Goal: Information Seeking & Learning: Learn about a topic

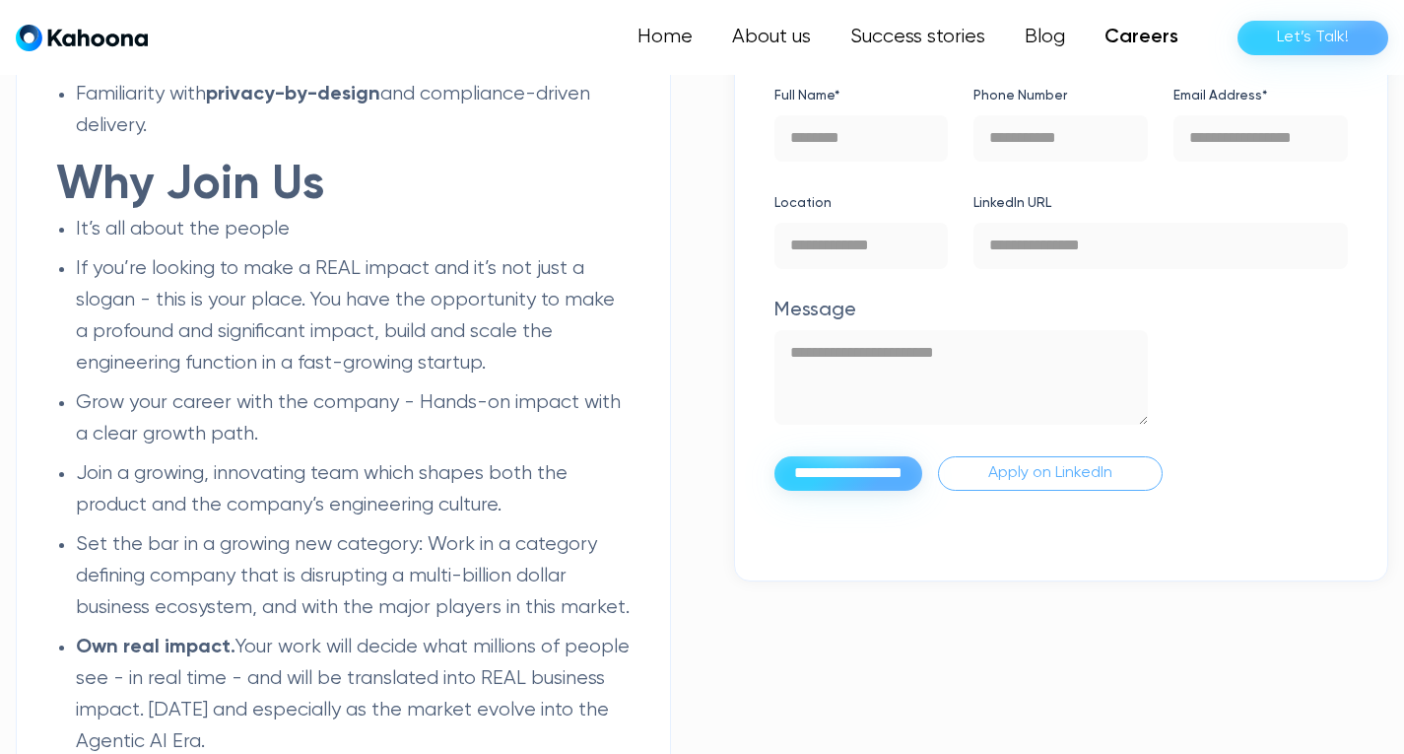
scroll to position [3396, 0]
click at [1141, 36] on link "Careers" at bounding box center [1141, 37] width 113 height 39
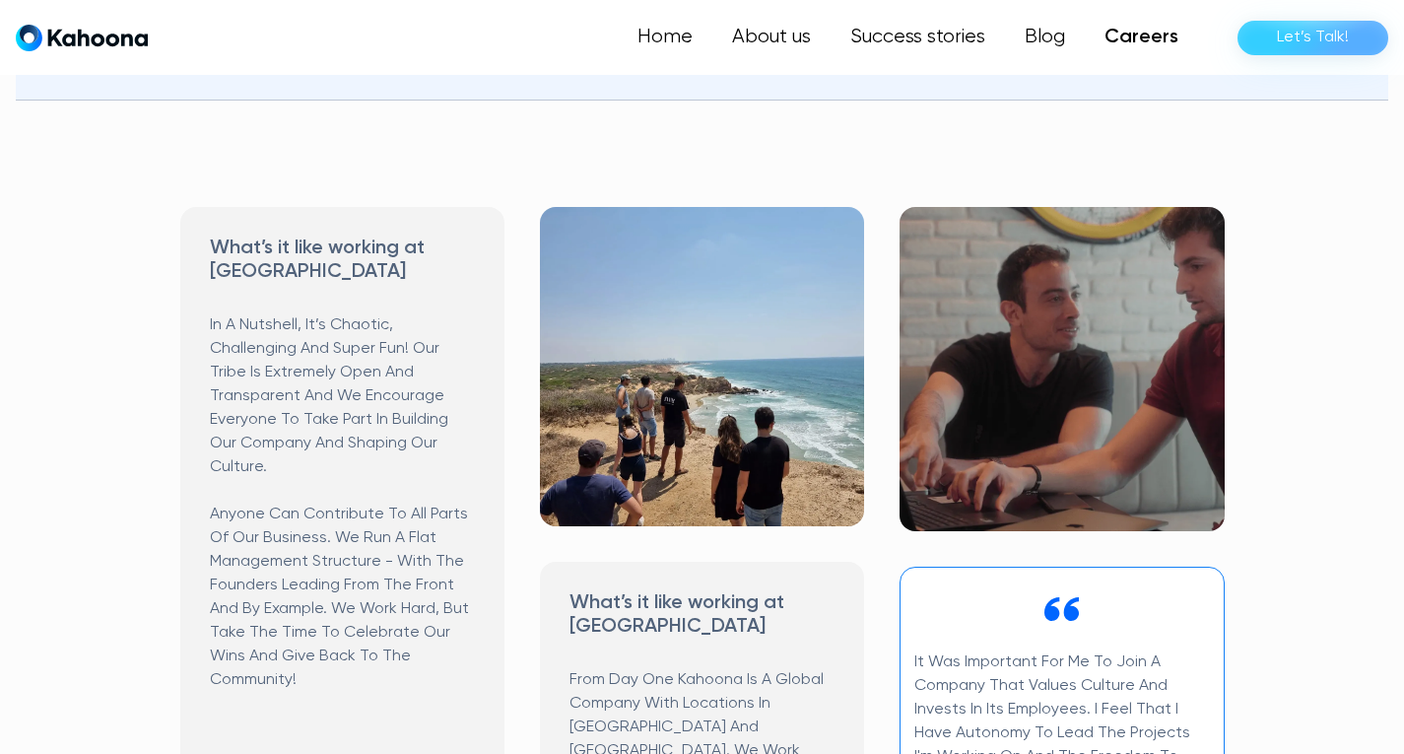
scroll to position [784, 0]
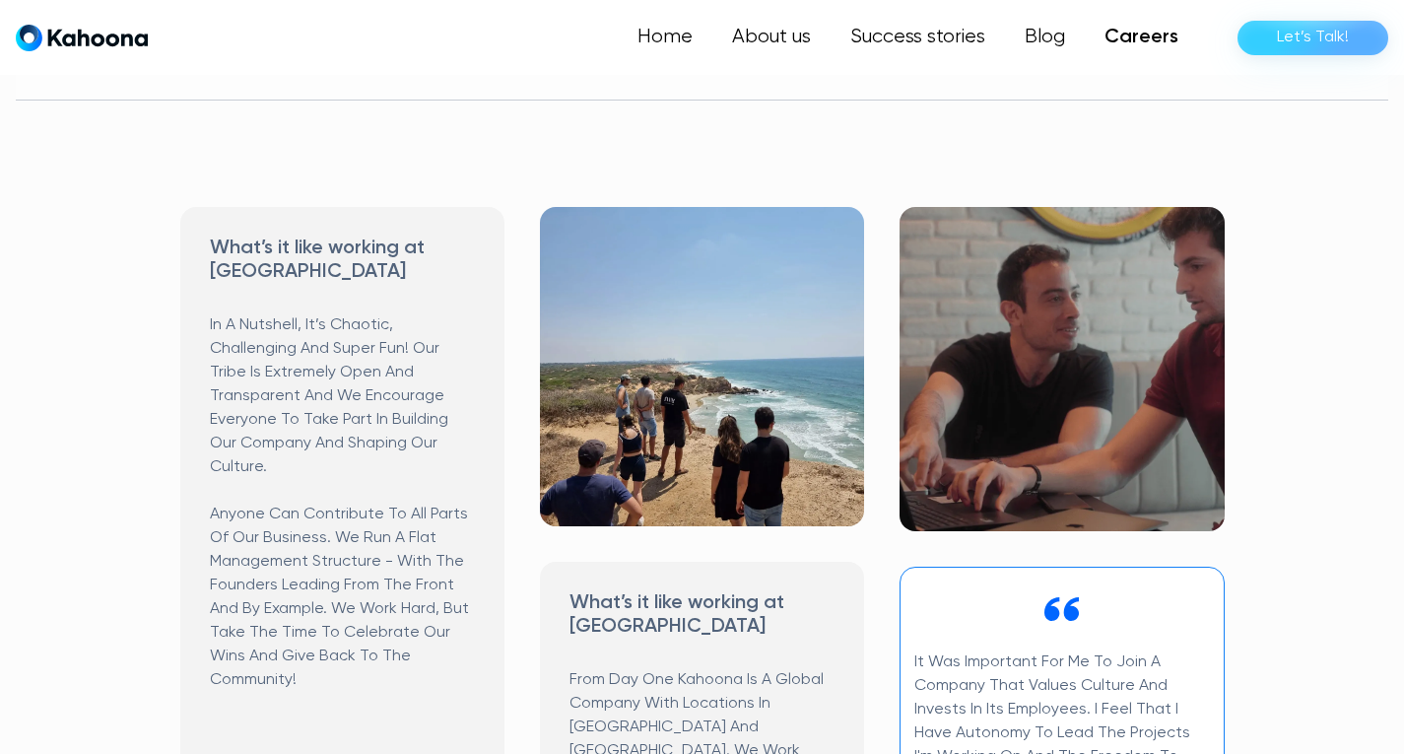
click at [995, 460] on img at bounding box center [1061, 369] width 324 height 324
click at [1017, 388] on img at bounding box center [1061, 369] width 324 height 324
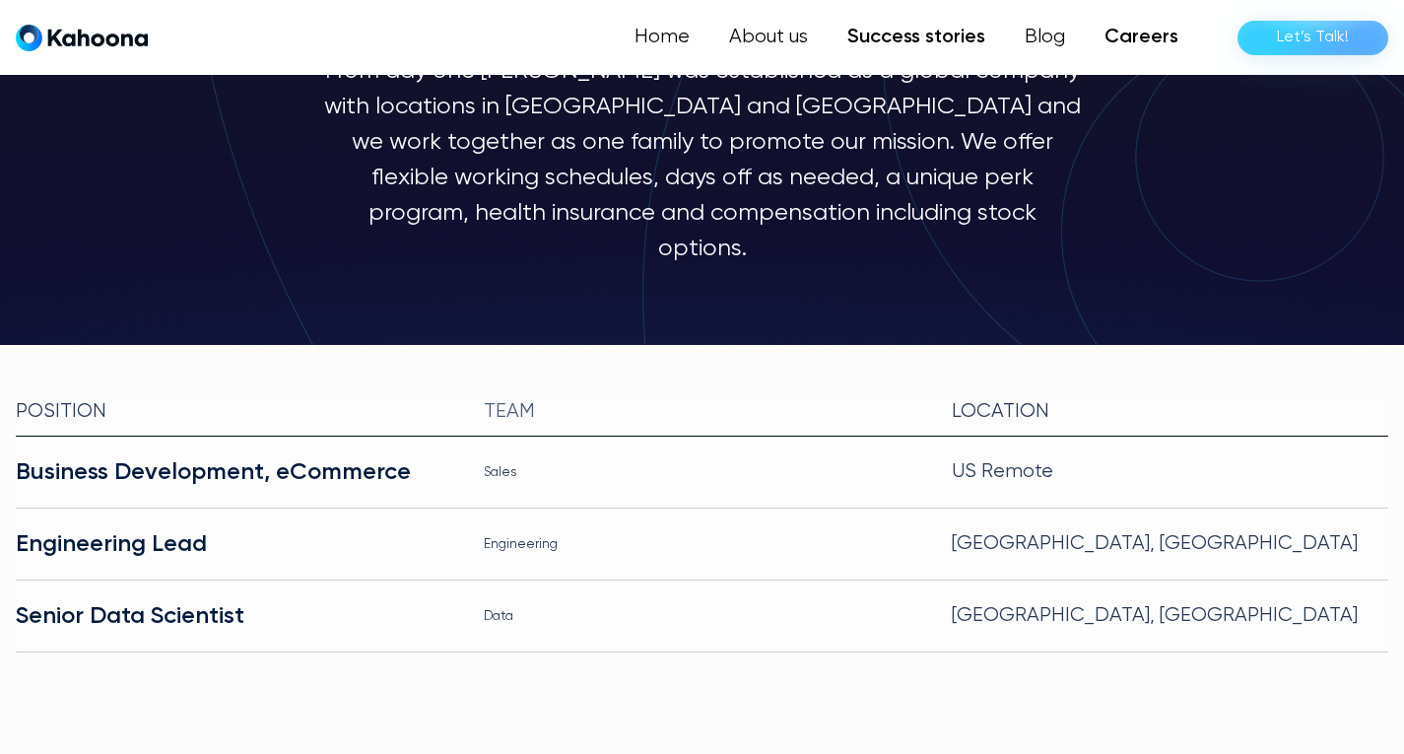
scroll to position [232, 0]
click at [918, 41] on link "Success stories" at bounding box center [916, 37] width 177 height 39
